Goal: Information Seeking & Learning: Learn about a topic

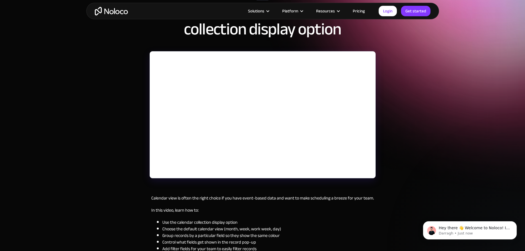
scroll to position [51, 0]
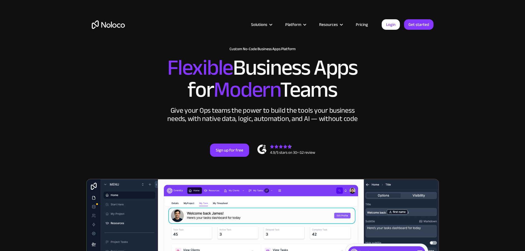
click at [359, 23] on link "Pricing" at bounding box center [362, 24] width 26 height 7
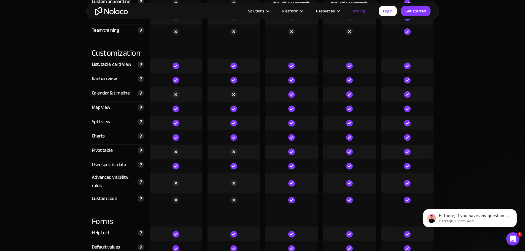
scroll to position [1430, 0]
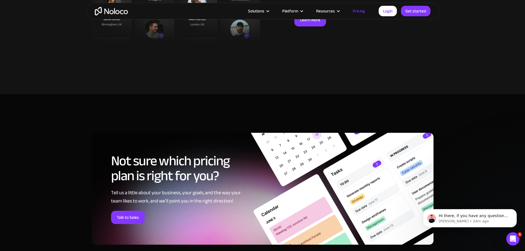
scroll to position [2093, 0]
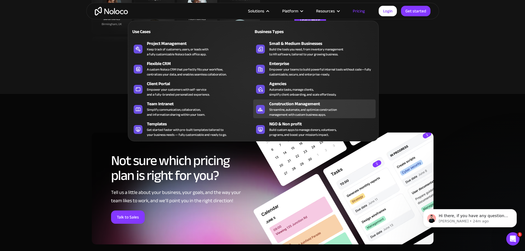
click at [287, 107] on div "Construction Management" at bounding box center [323, 104] width 109 height 7
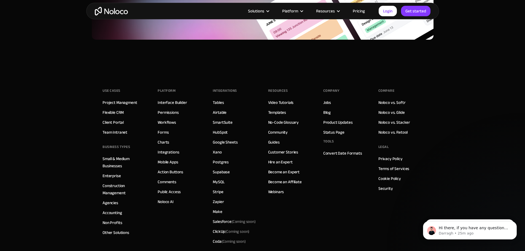
scroll to position [2644, 0]
click at [280, 116] on link "Templates" at bounding box center [277, 112] width 18 height 7
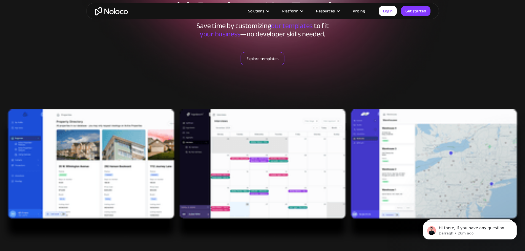
click at [269, 58] on link "Explore templates" at bounding box center [263, 58] width 44 height 13
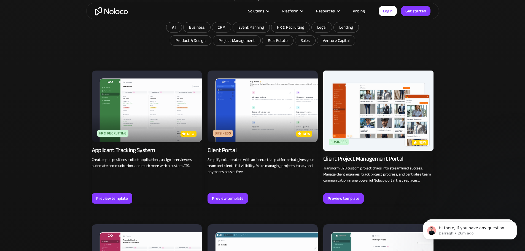
scroll to position [364, 0]
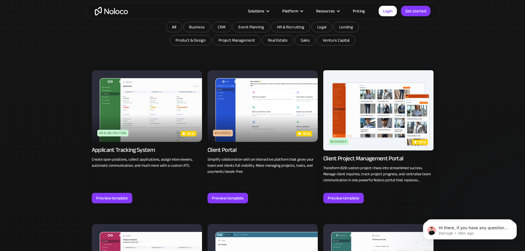
click at [420, 144] on p "new" at bounding box center [423, 143] width 8 height 6
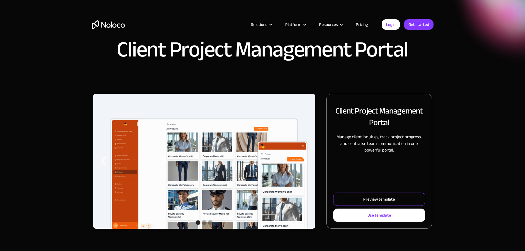
click at [378, 203] on div "Preview template" at bounding box center [380, 199] width 32 height 7
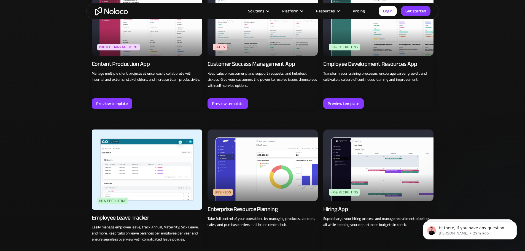
scroll to position [612, 0]
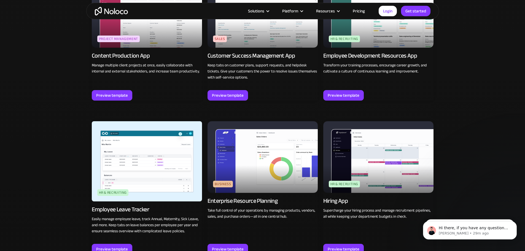
click at [186, 159] on img at bounding box center [147, 161] width 110 height 80
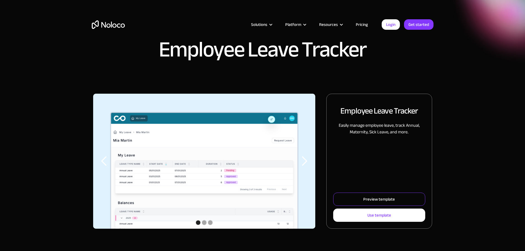
click at [347, 201] on link "Preview template" at bounding box center [379, 199] width 92 height 13
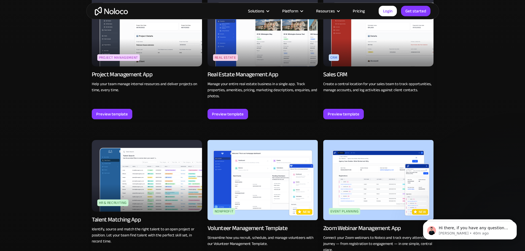
scroll to position [1074, 0]
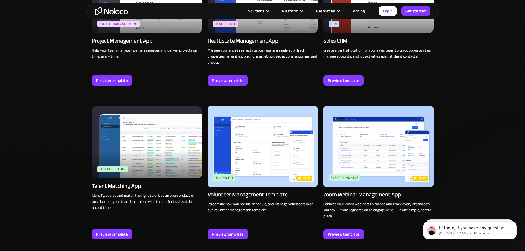
click at [335, 106] on img at bounding box center [379, 146] width 110 height 80
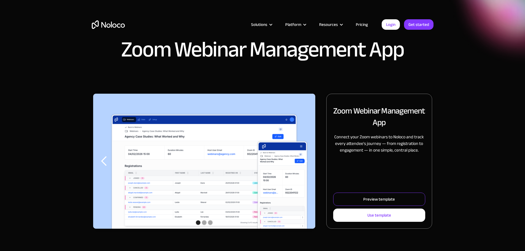
drag, startPoint x: 0, startPoint y: 0, endPoint x: 367, endPoint y: 202, distance: 419.2
click at [367, 202] on link "Preview template" at bounding box center [379, 199] width 92 height 13
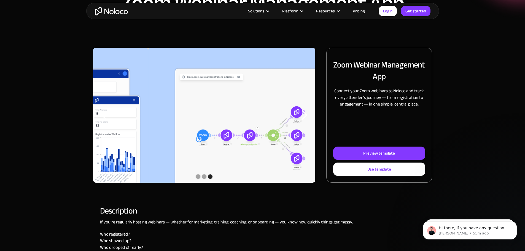
scroll to position [55, 0]
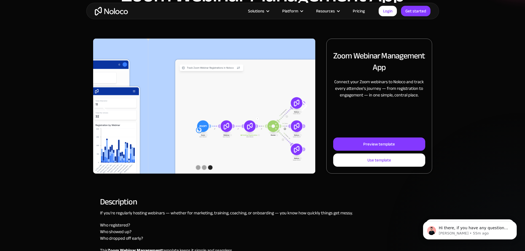
click at [299, 112] on div "next slide" at bounding box center [304, 106] width 11 height 11
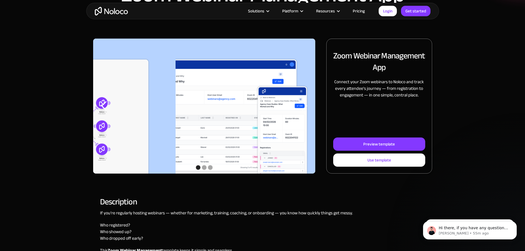
click at [299, 112] on div "next slide" at bounding box center [304, 106] width 11 height 11
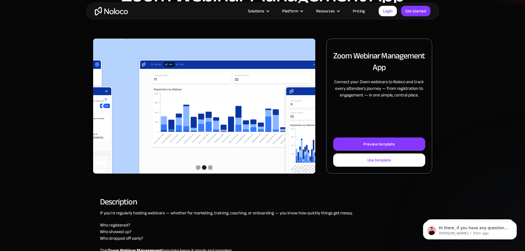
click at [299, 112] on div "next slide" at bounding box center [304, 106] width 11 height 11
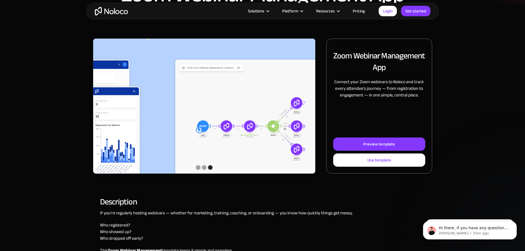
click at [299, 112] on div "next slide" at bounding box center [304, 106] width 11 height 11
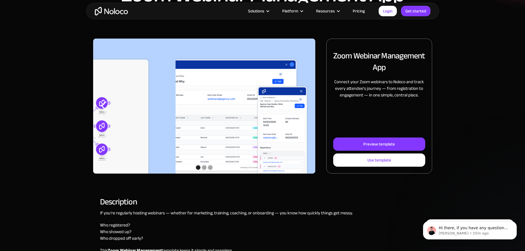
click at [299, 112] on div "next slide" at bounding box center [304, 106] width 11 height 11
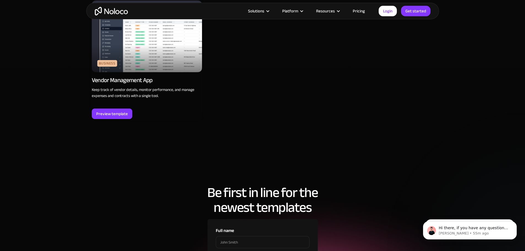
scroll to position [1764, 0]
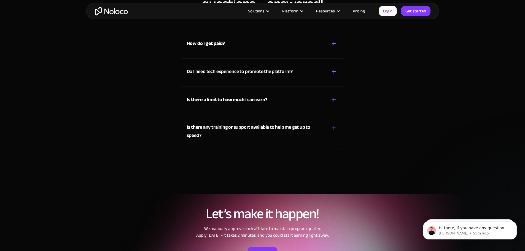
scroll to position [572, 0]
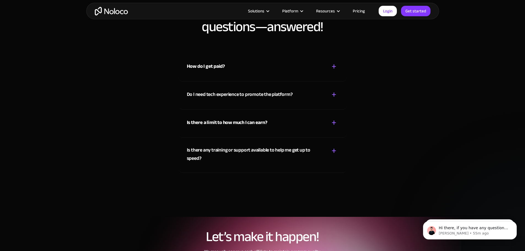
click at [325, 123] on div "Is there a limit to how much I can earn? + -" at bounding box center [263, 120] width 152 height 20
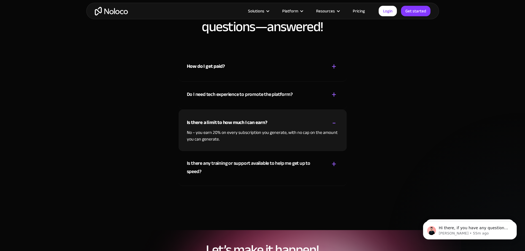
click at [325, 123] on div "Is there a limit to how much I can earn? + -" at bounding box center [263, 120] width 152 height 20
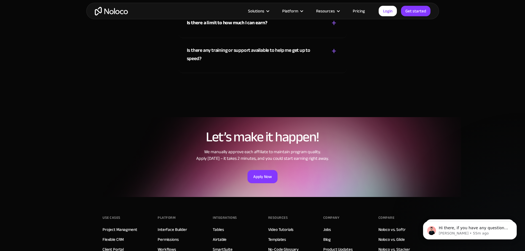
scroll to position [675, 0]
